Goal: Find specific page/section: Find specific page/section

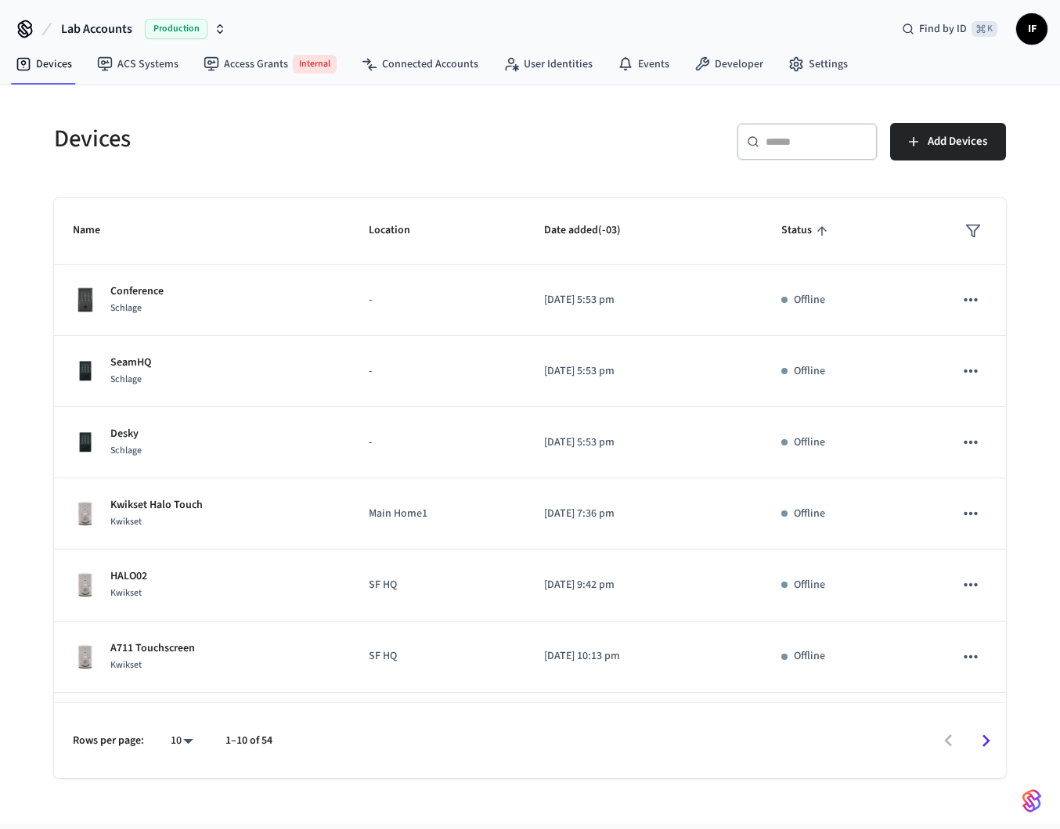
click at [968, 229] on icon "sticky table" at bounding box center [973, 231] width 16 height 16
click at [974, 308] on li "Offline" at bounding box center [994, 321] width 82 height 42
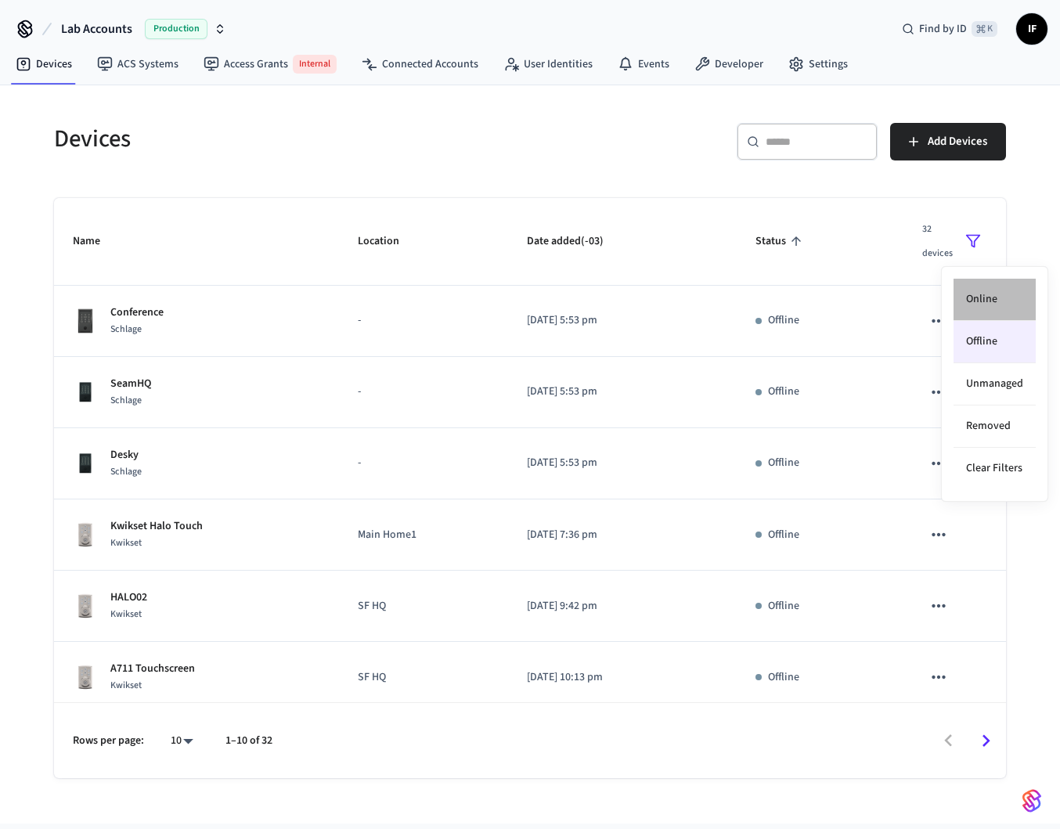
click at [974, 308] on li "Online" at bounding box center [994, 300] width 82 height 42
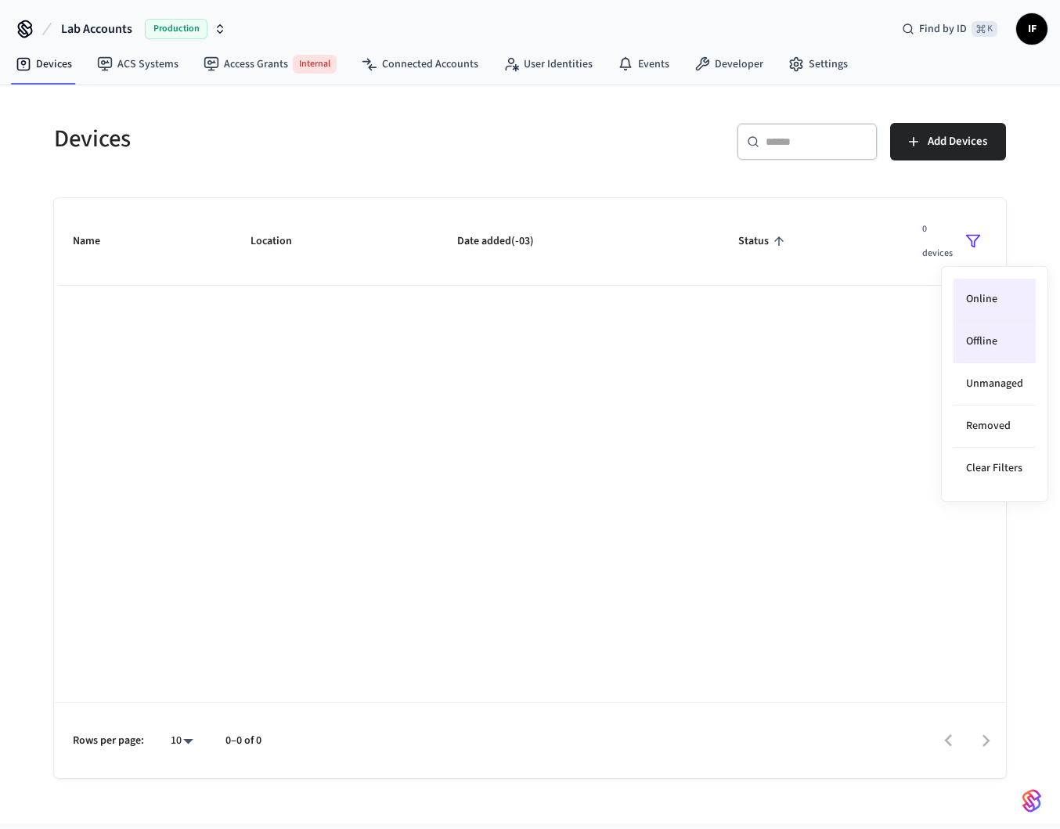
click at [974, 307] on li "Online" at bounding box center [994, 300] width 82 height 42
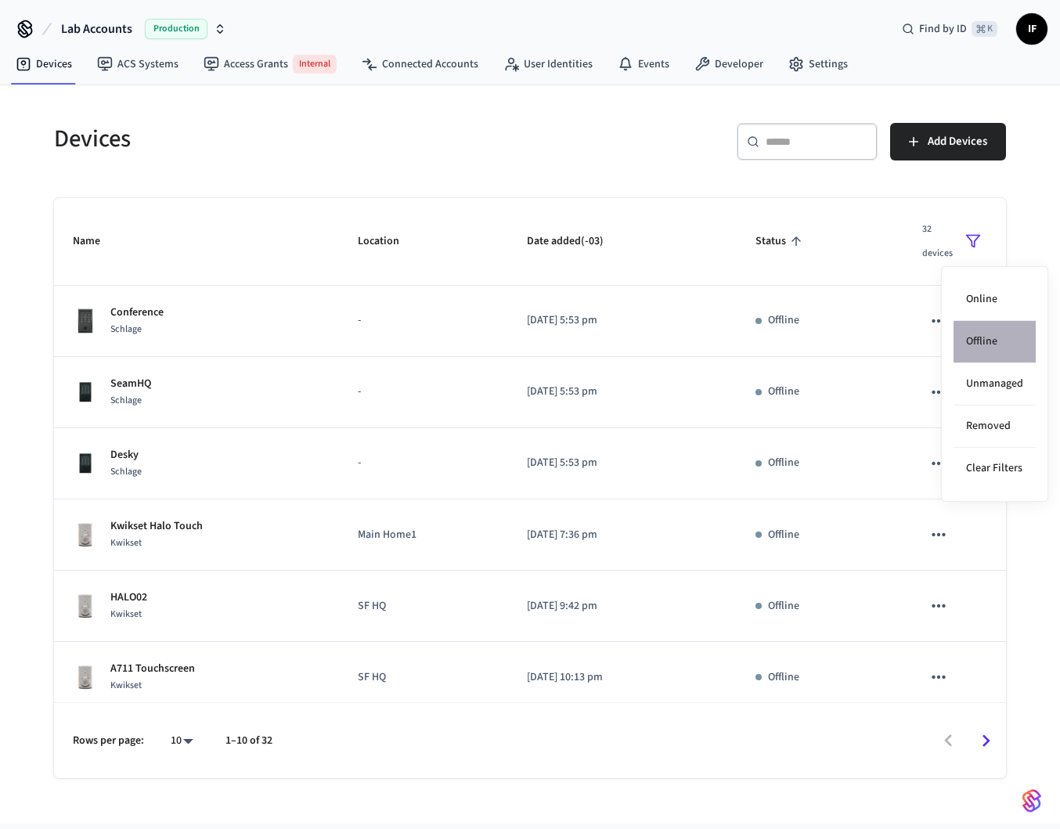
click at [982, 331] on li "Offline" at bounding box center [994, 342] width 82 height 42
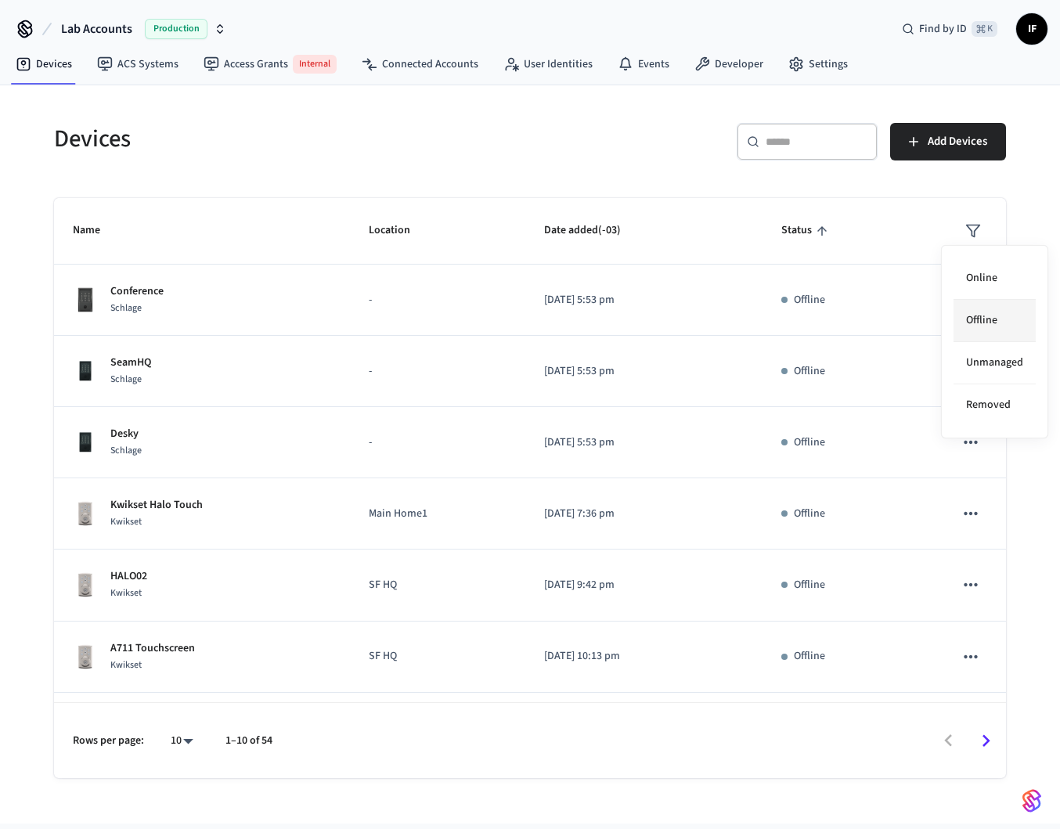
click at [987, 329] on li "Offline" at bounding box center [994, 321] width 82 height 42
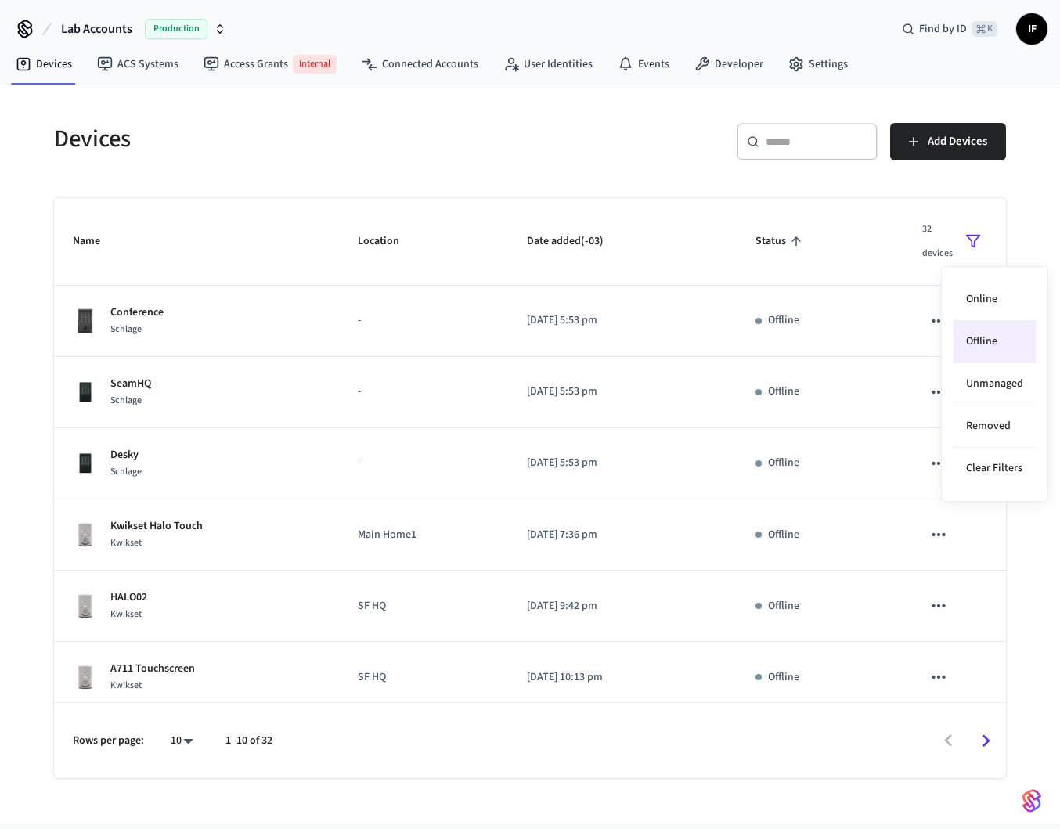
click at [987, 329] on li "Offline" at bounding box center [994, 342] width 82 height 42
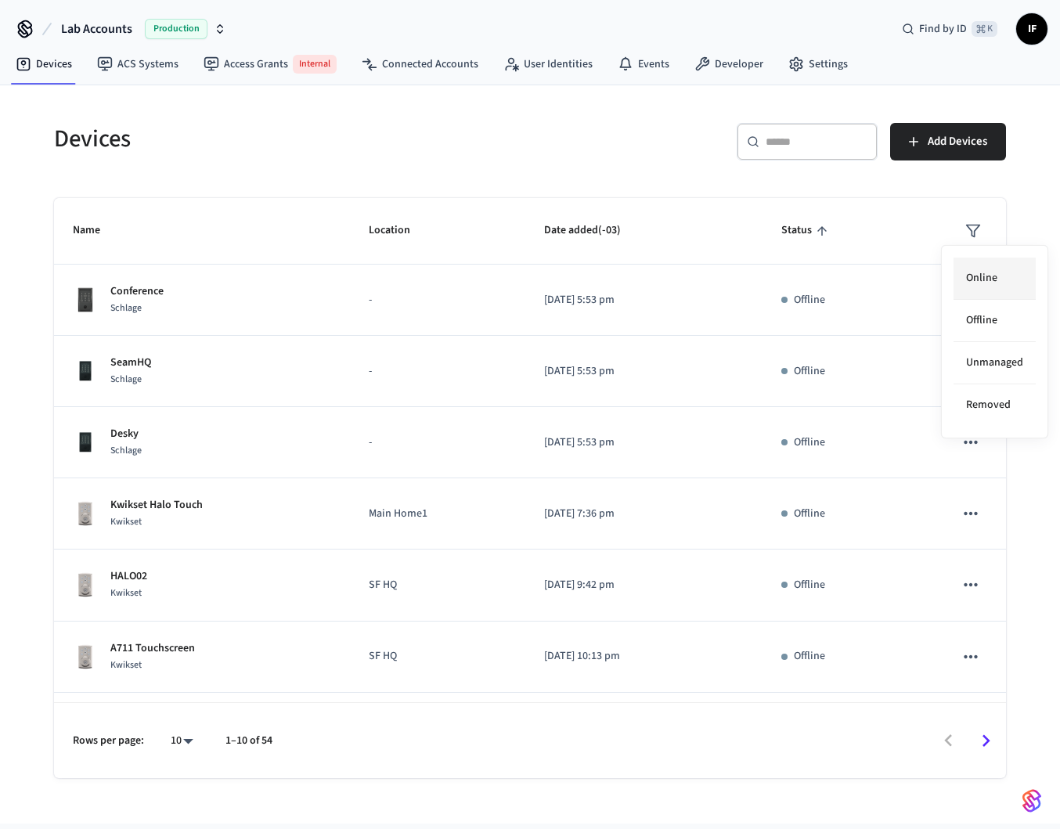
click at [988, 277] on li "Online" at bounding box center [994, 279] width 82 height 42
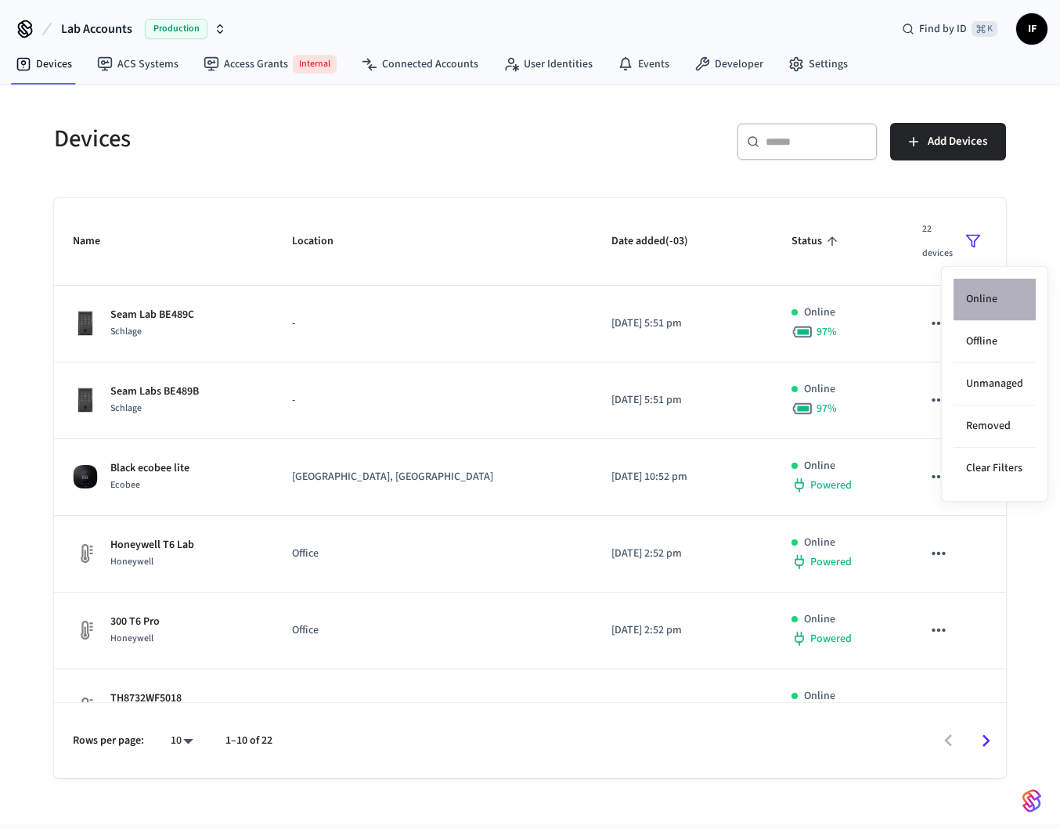
click at [992, 286] on li "Online" at bounding box center [994, 300] width 82 height 42
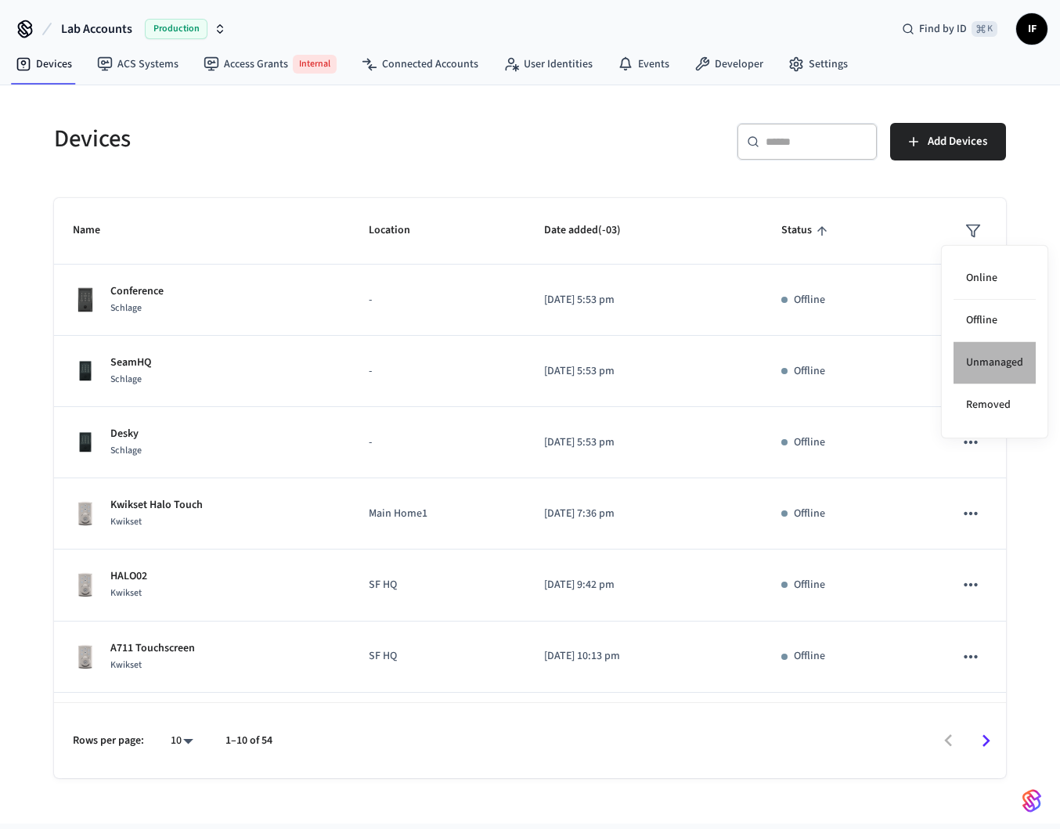
click at [995, 356] on li "Unmanaged" at bounding box center [994, 363] width 82 height 42
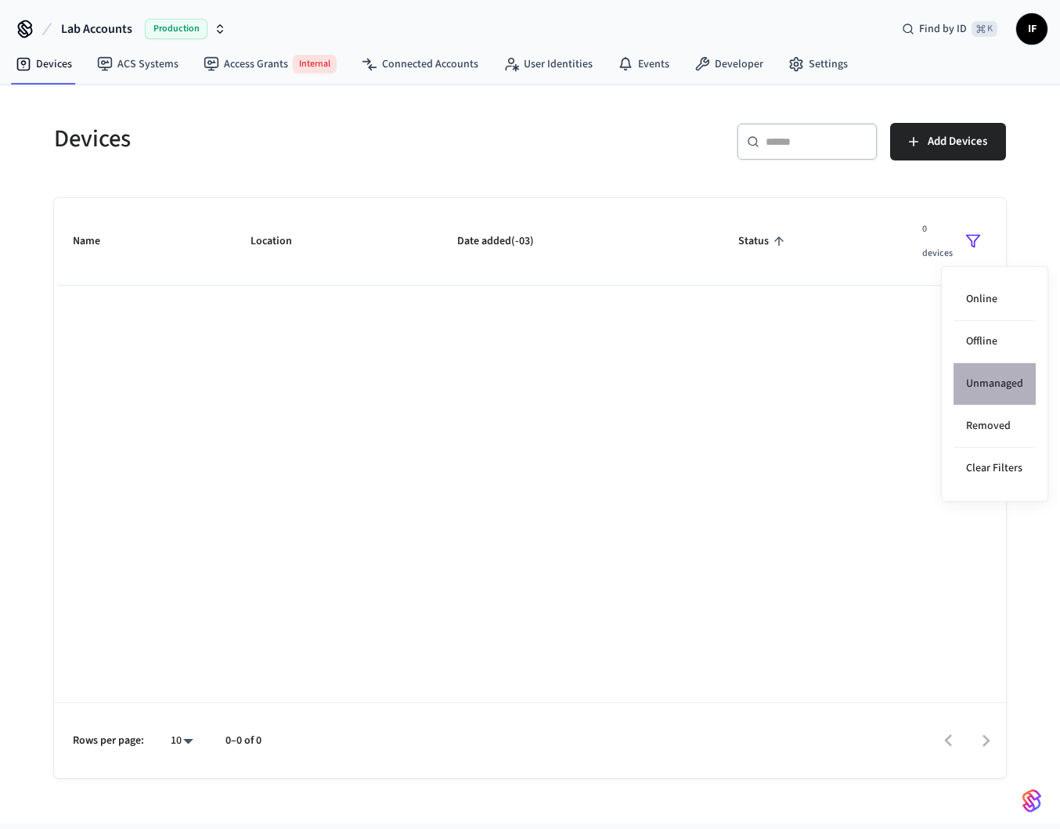
click at [1000, 376] on li "Unmanaged" at bounding box center [994, 384] width 82 height 42
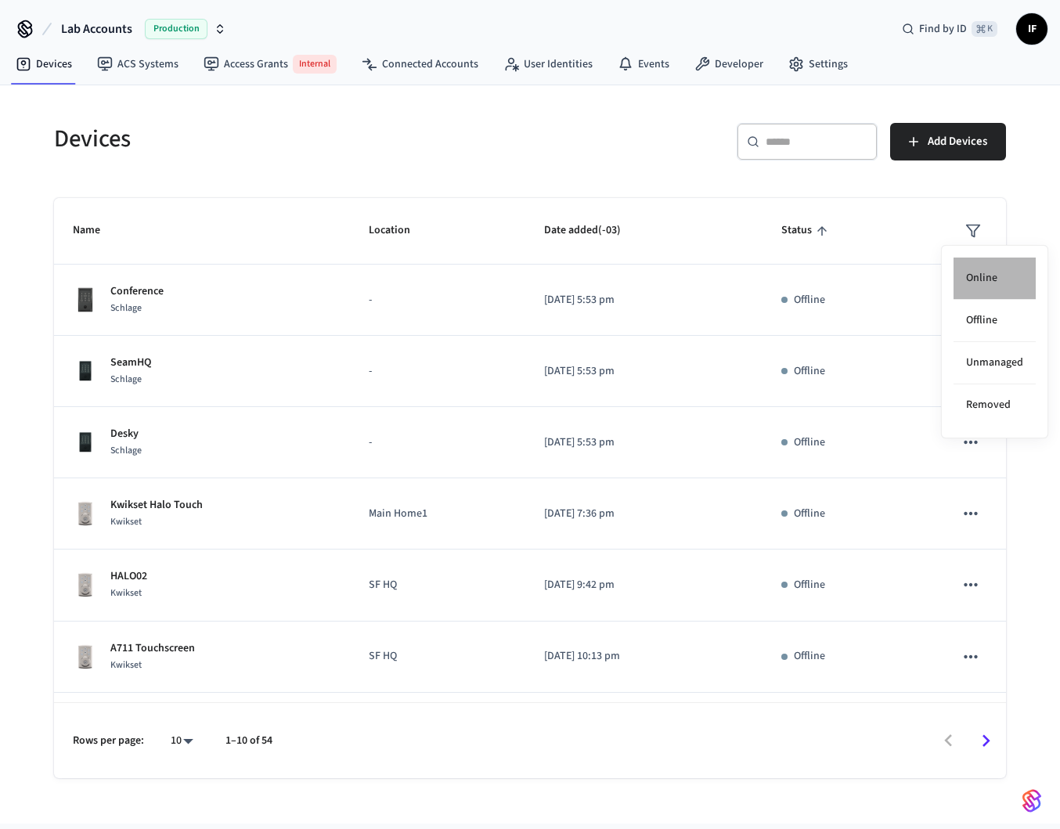
click at [979, 274] on li "Online" at bounding box center [994, 279] width 82 height 42
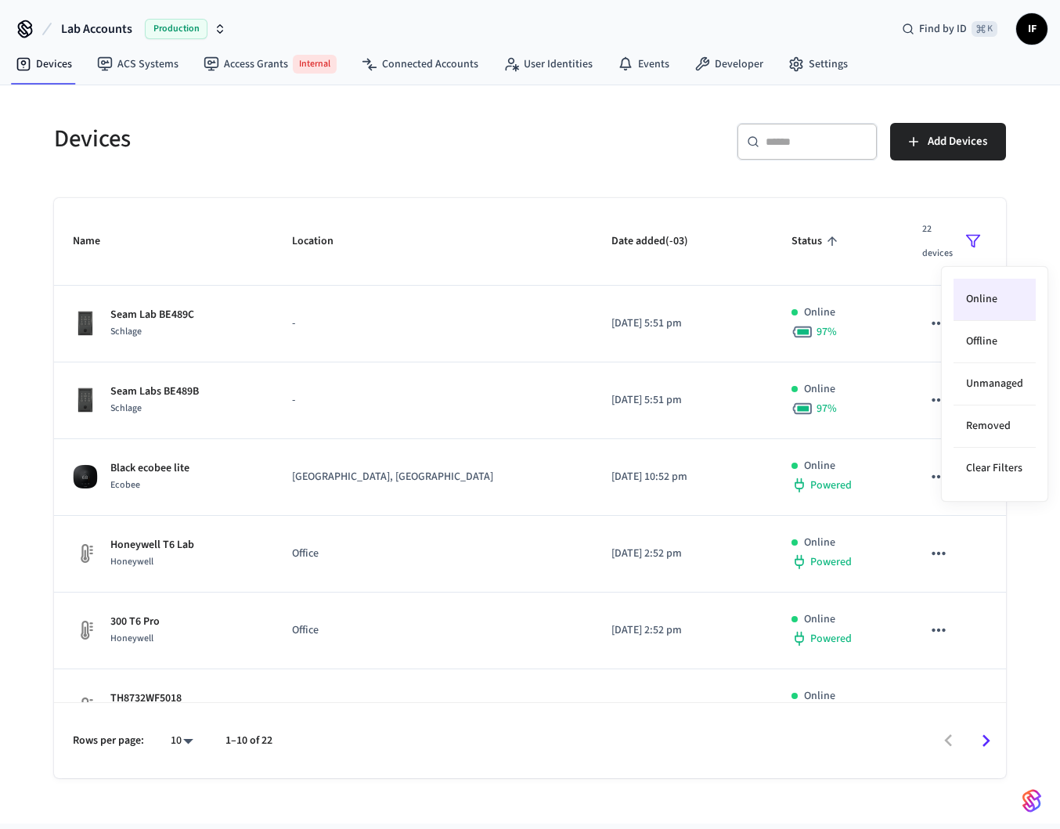
click at [979, 274] on div "Online Offline Unmanaged Removed Clear Filters" at bounding box center [994, 384] width 107 height 236
click at [981, 286] on li "Online" at bounding box center [994, 300] width 82 height 42
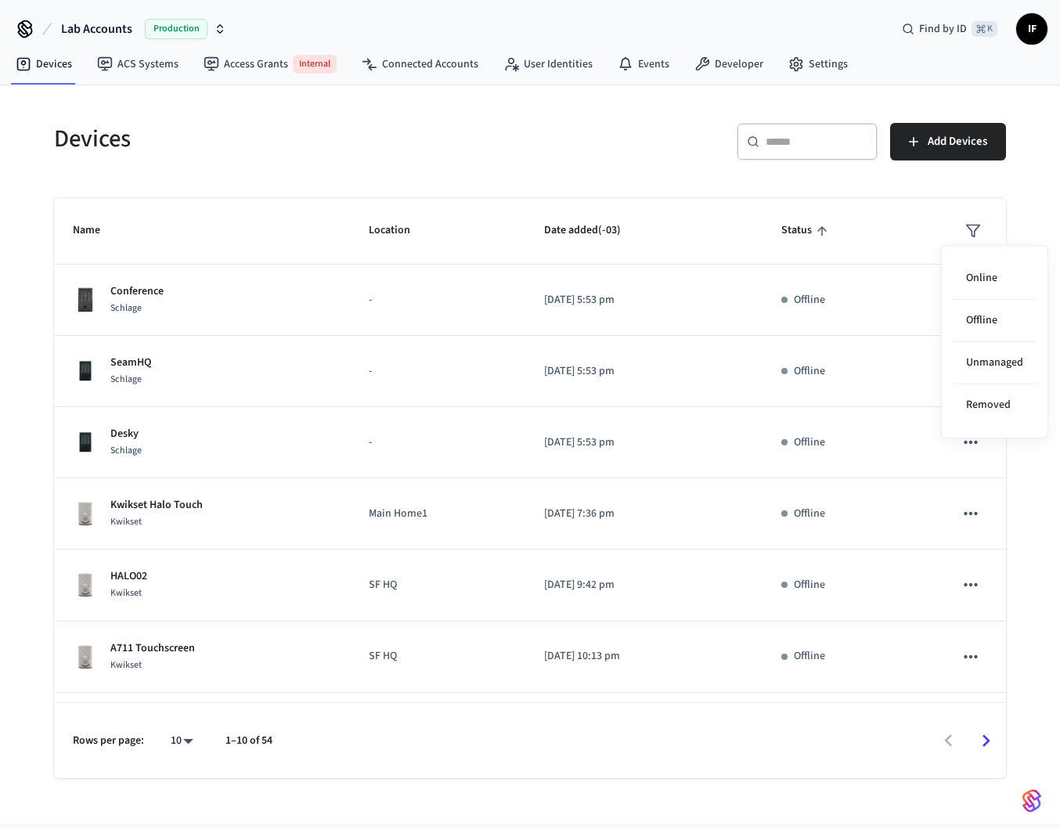
click at [970, 209] on div at bounding box center [530, 414] width 1060 height 829
click at [970, 225] on polygon "sticky table" at bounding box center [973, 231] width 13 height 12
click at [981, 279] on li "Online" at bounding box center [994, 279] width 82 height 42
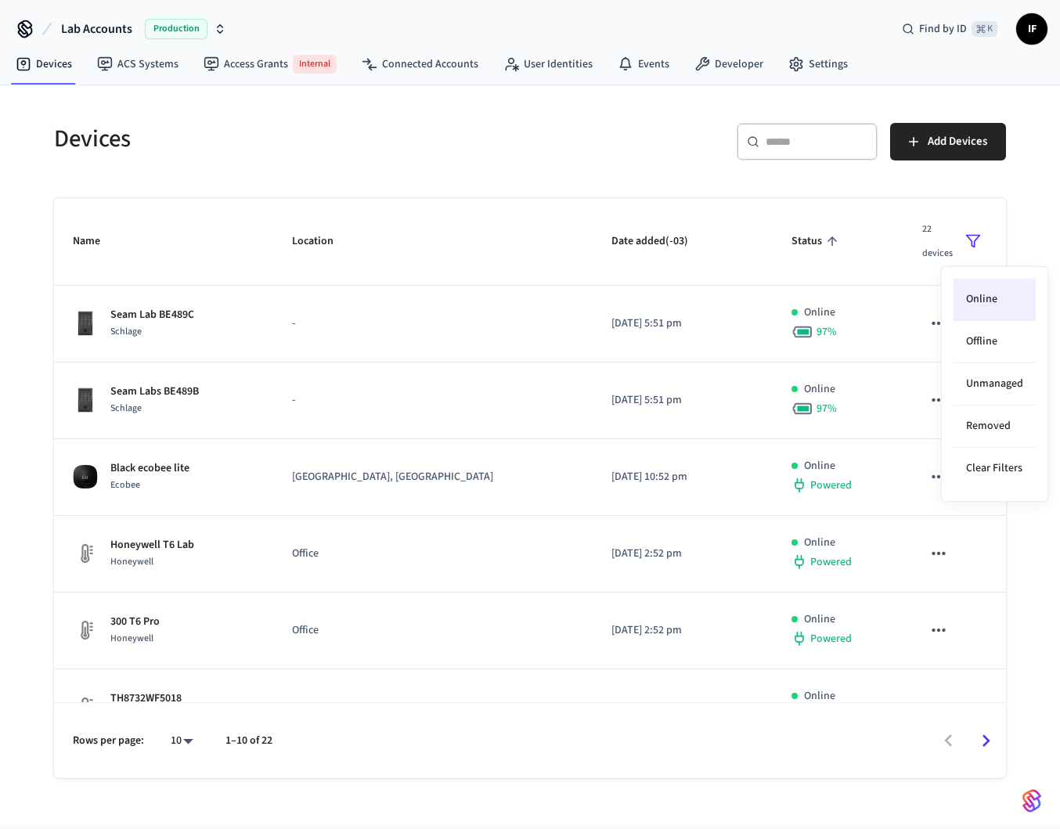
click at [974, 233] on div at bounding box center [530, 414] width 1060 height 829
click at [972, 237] on icon "sticky table" at bounding box center [973, 241] width 16 height 16
click at [982, 308] on li "Online" at bounding box center [994, 300] width 82 height 42
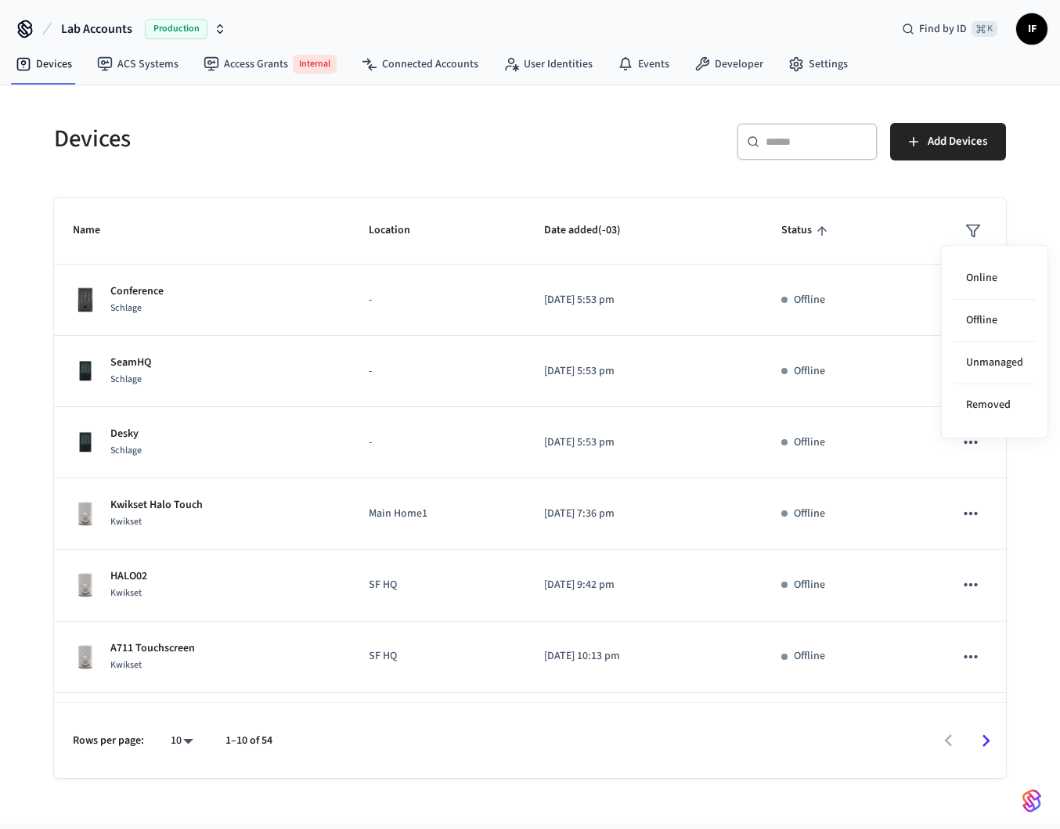
click at [474, 196] on div at bounding box center [530, 414] width 1060 height 829
